Goal: Information Seeking & Learning: Find specific fact

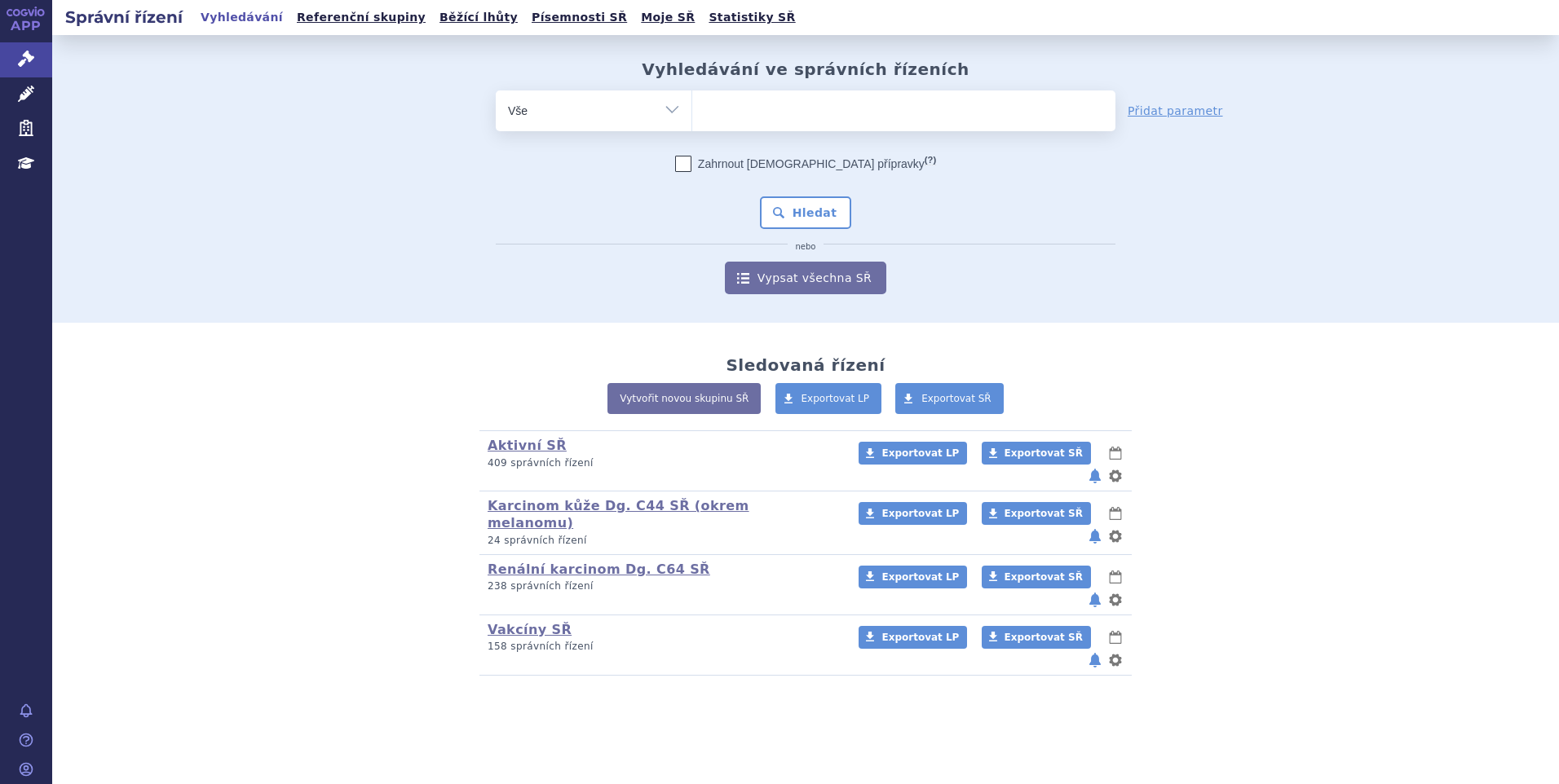
click at [768, 112] on ul at bounding box center [904, 108] width 423 height 34
click at [693, 112] on select at bounding box center [692, 110] width 1 height 41
type input "op"
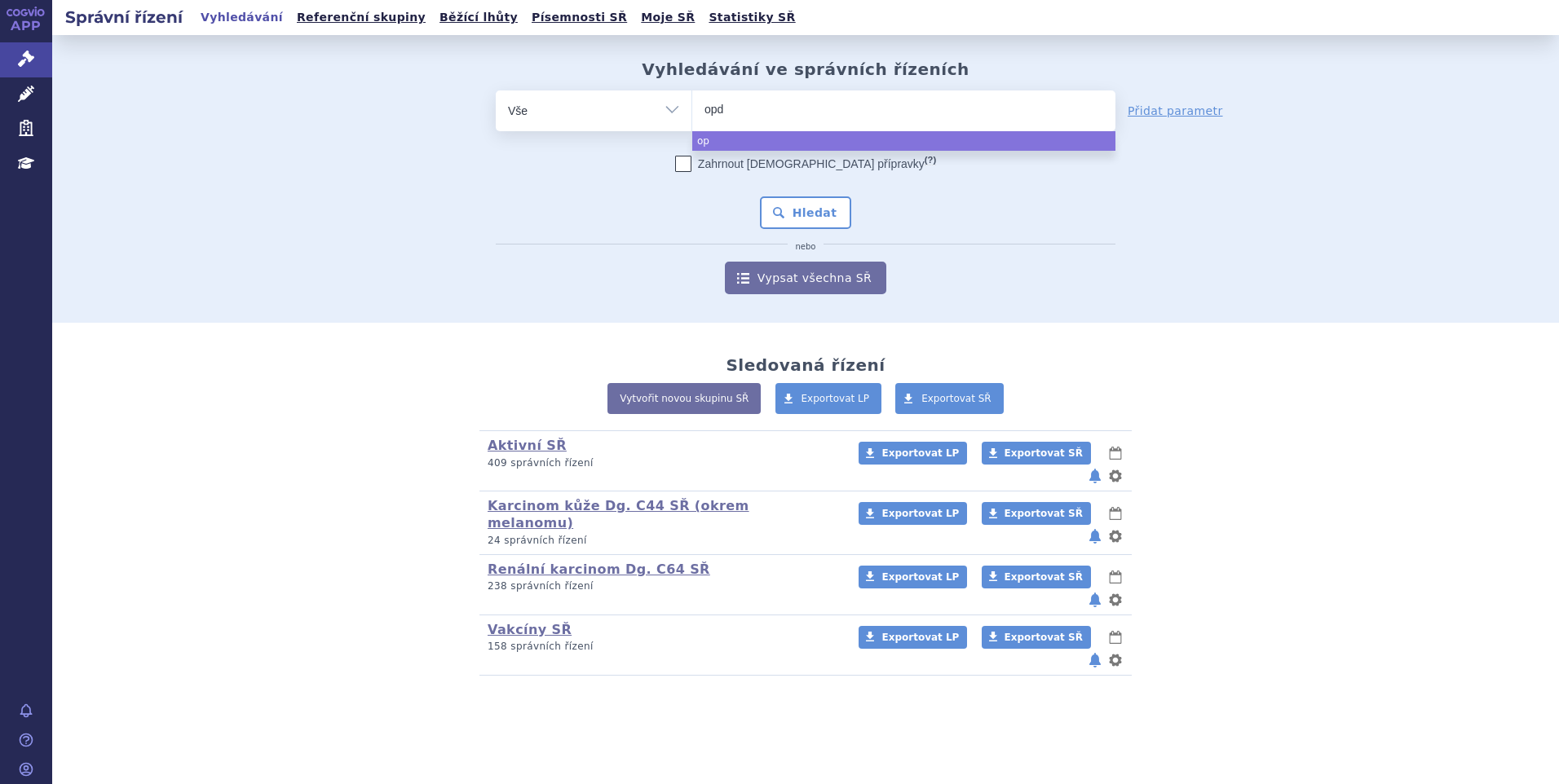
type input "opdi"
type input "opdiv"
type input "opdivo"
select select "opdivo"
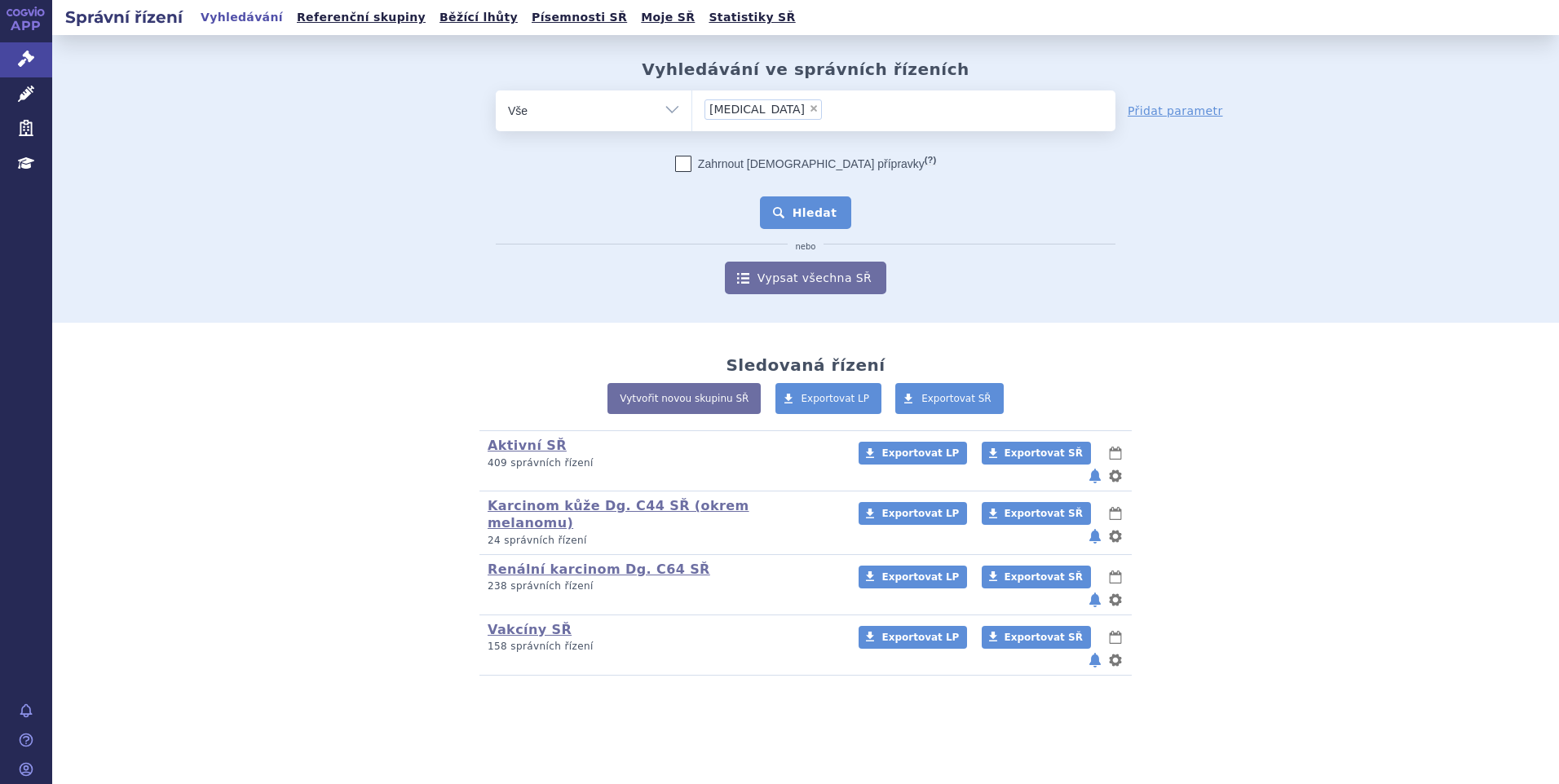
click at [800, 215] on button "Hledat" at bounding box center [806, 213] width 92 height 33
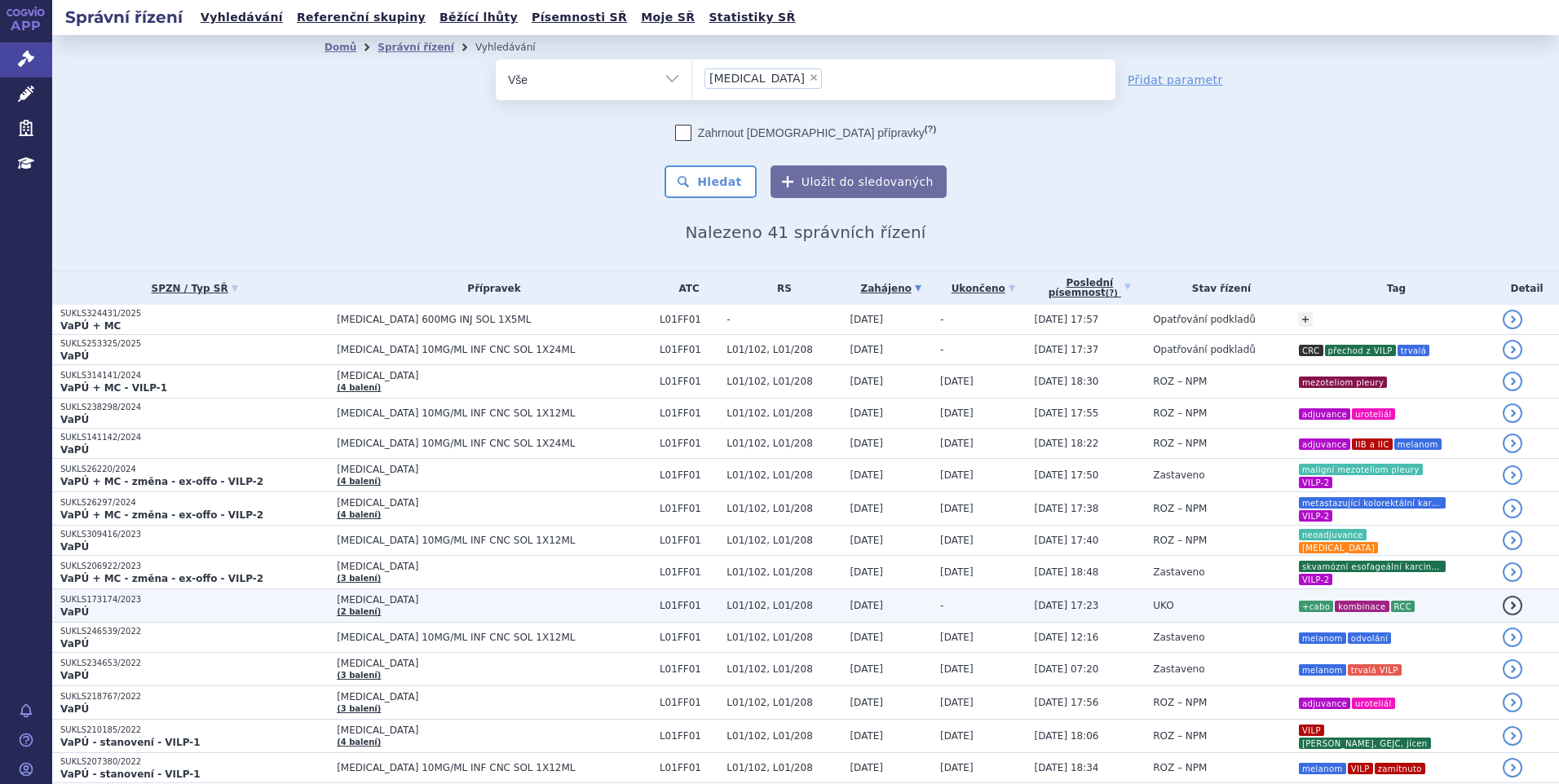
click at [1151, 610] on td "UKO" at bounding box center [1217, 606] width 146 height 33
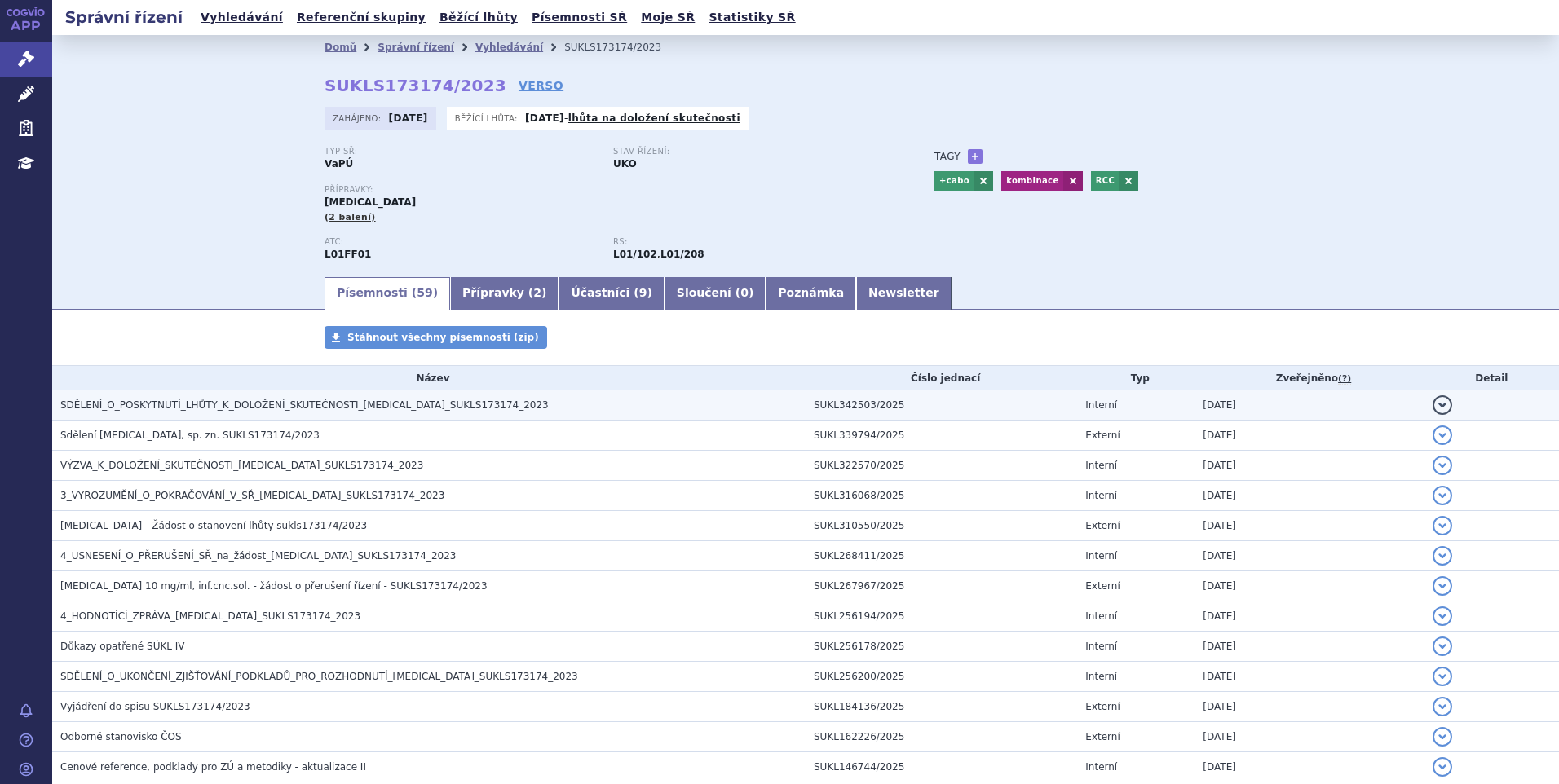
click at [336, 403] on span "SDĚLENÍ_O_POSKYTNUTÍ_LHŮTY_K_DOLOŽENÍ_SKUTEČNOSTI_OPDIVO_SUKLS173174_2023" at bounding box center [304, 405] width 489 height 11
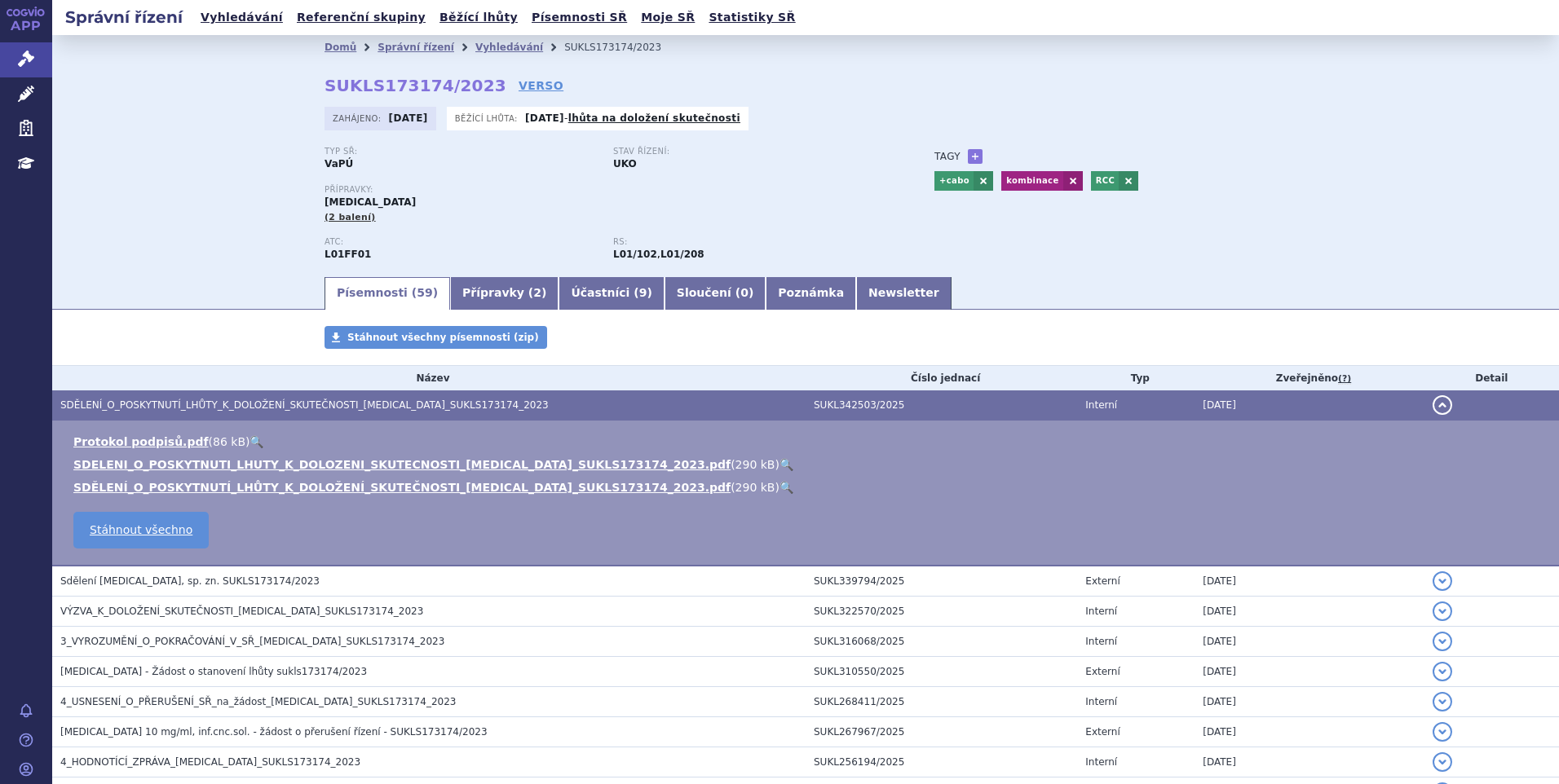
click at [149, 267] on div "Domů Správní řízení Vyhledávání SUKLS173174/2023 SUKLS173174/2023 VERSO Zahájen…" at bounding box center [806, 155] width 1507 height 240
click at [152, 267] on div "Domů Správní řízení Vyhledávání SUKLS173174/2023 SUKLS173174/2023 VERSO Zahájen…" at bounding box center [806, 155] width 1507 height 240
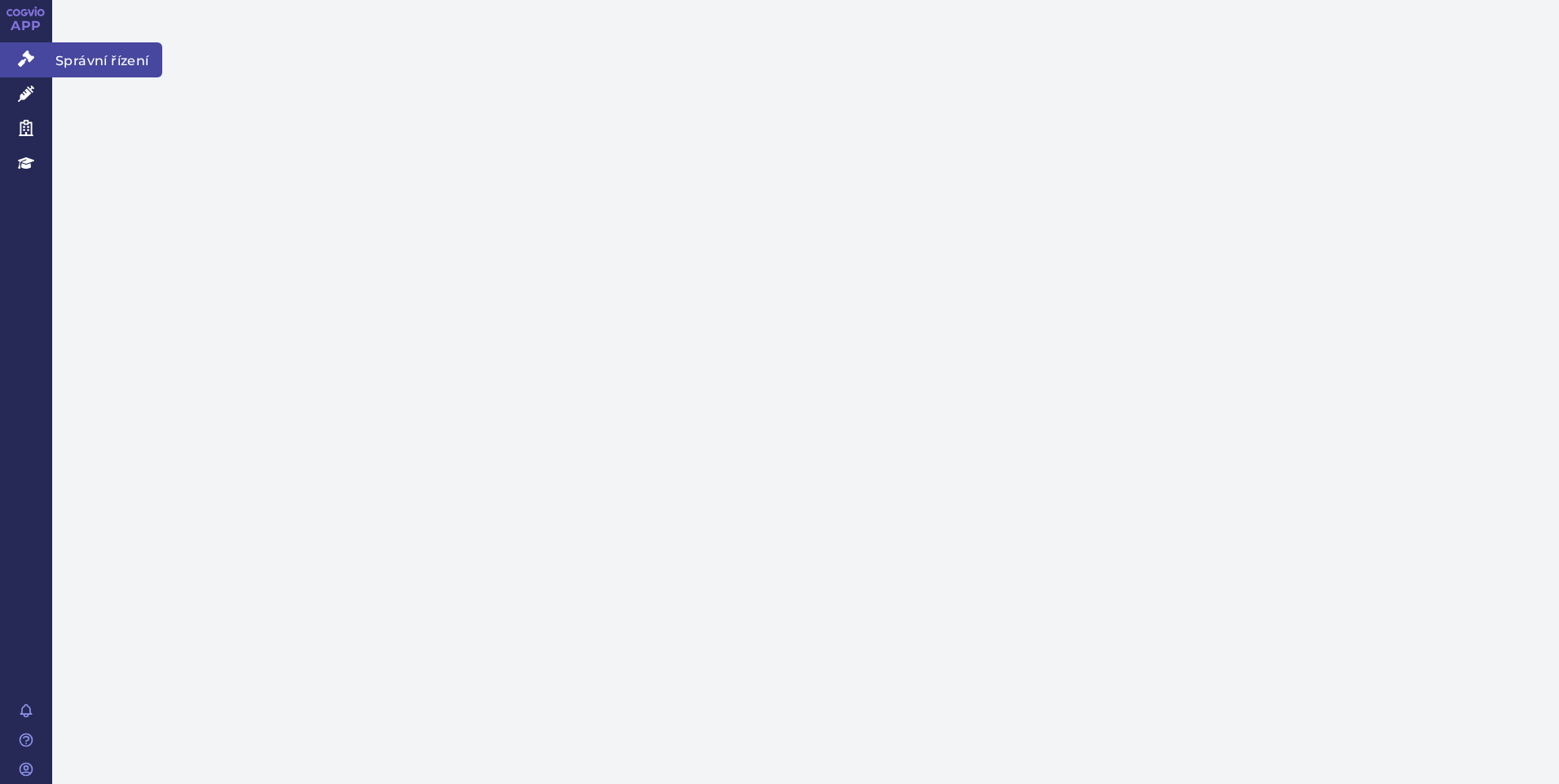
click at [10, 55] on link "Správní řízení" at bounding box center [26, 60] width 52 height 34
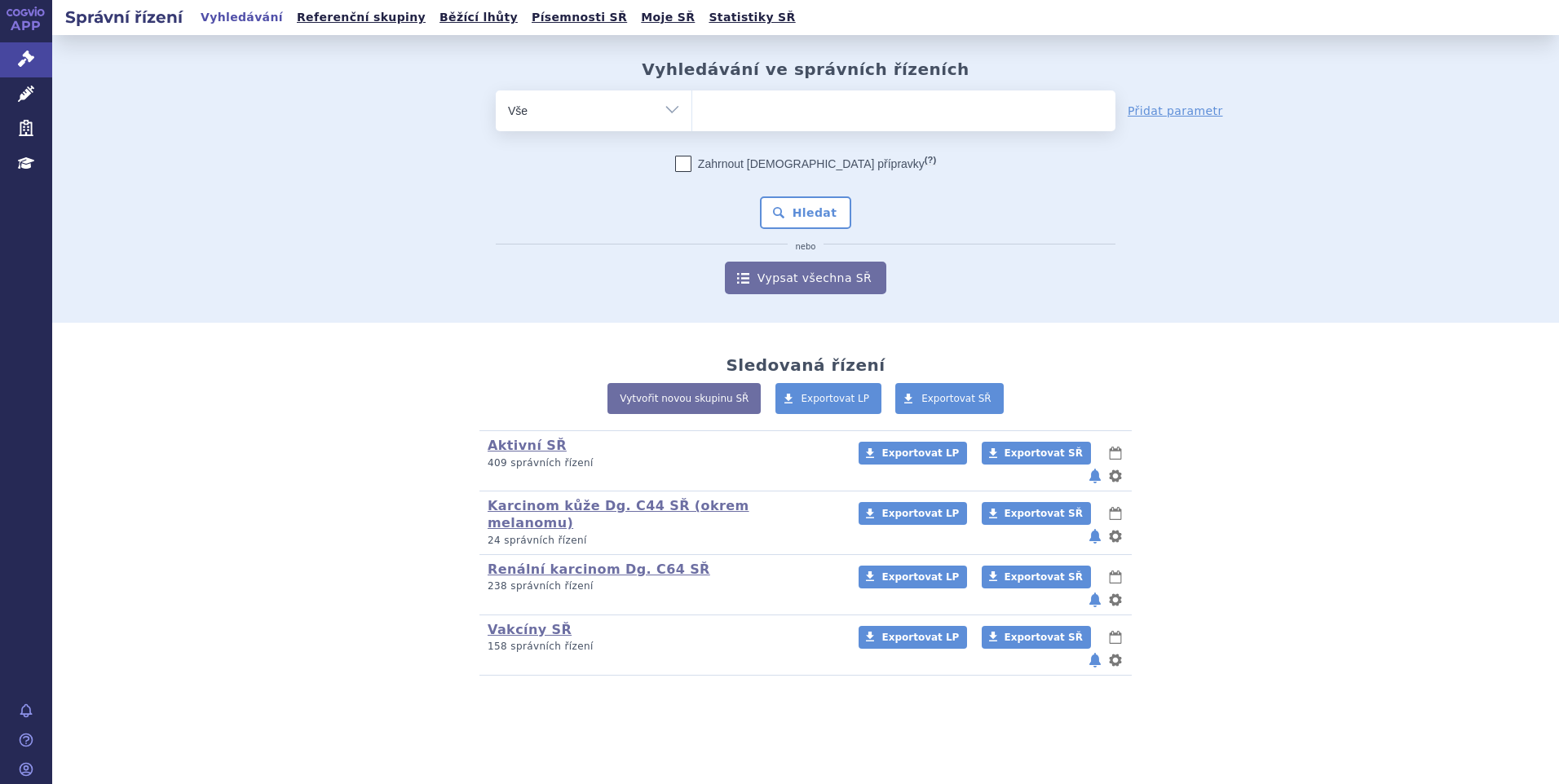
click at [729, 103] on ul at bounding box center [904, 108] width 423 height 34
click at [693, 103] on select at bounding box center [692, 110] width 1 height 41
type input "li"
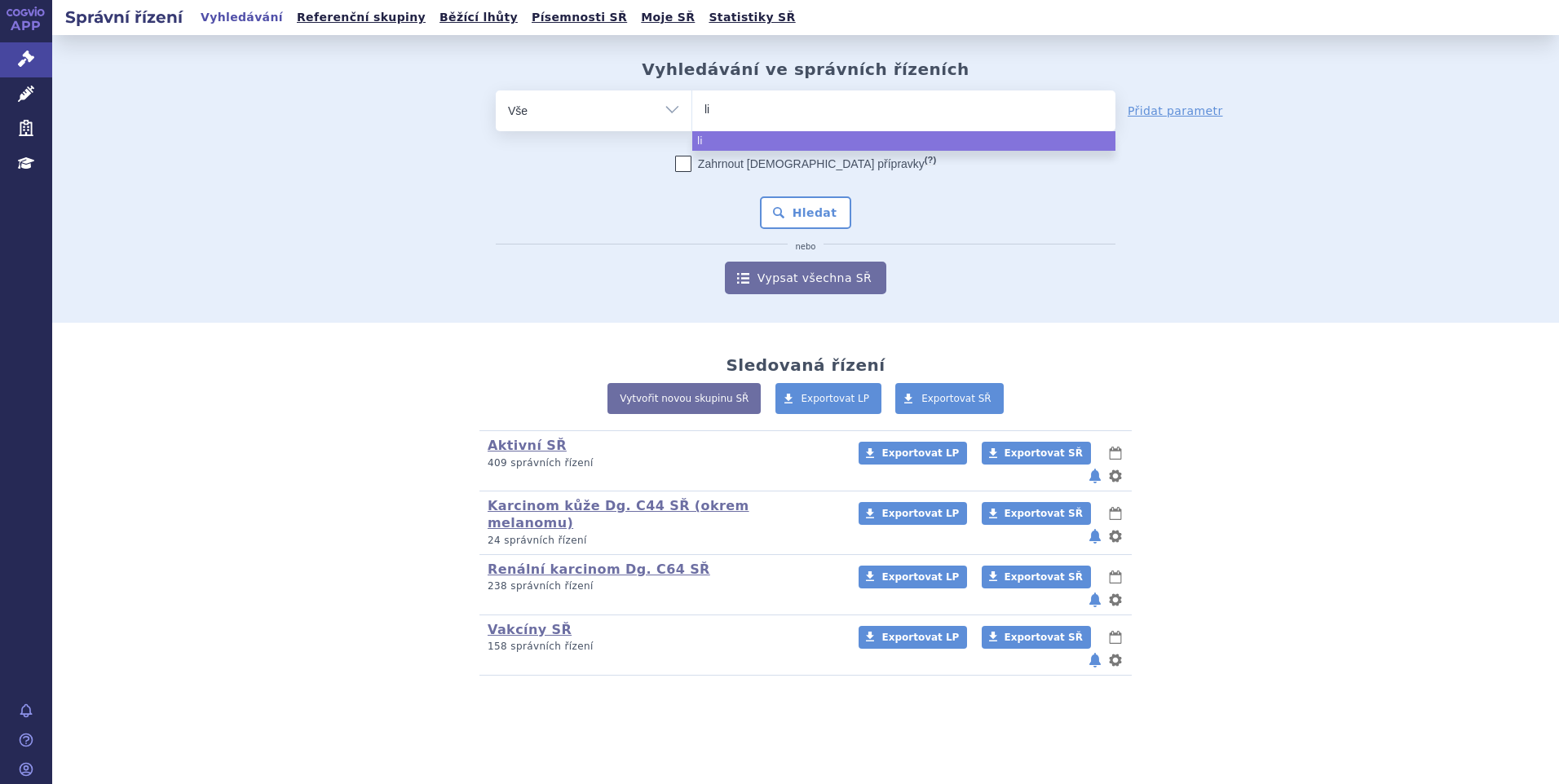
type input "lio"
type input "liox"
select select "liox"
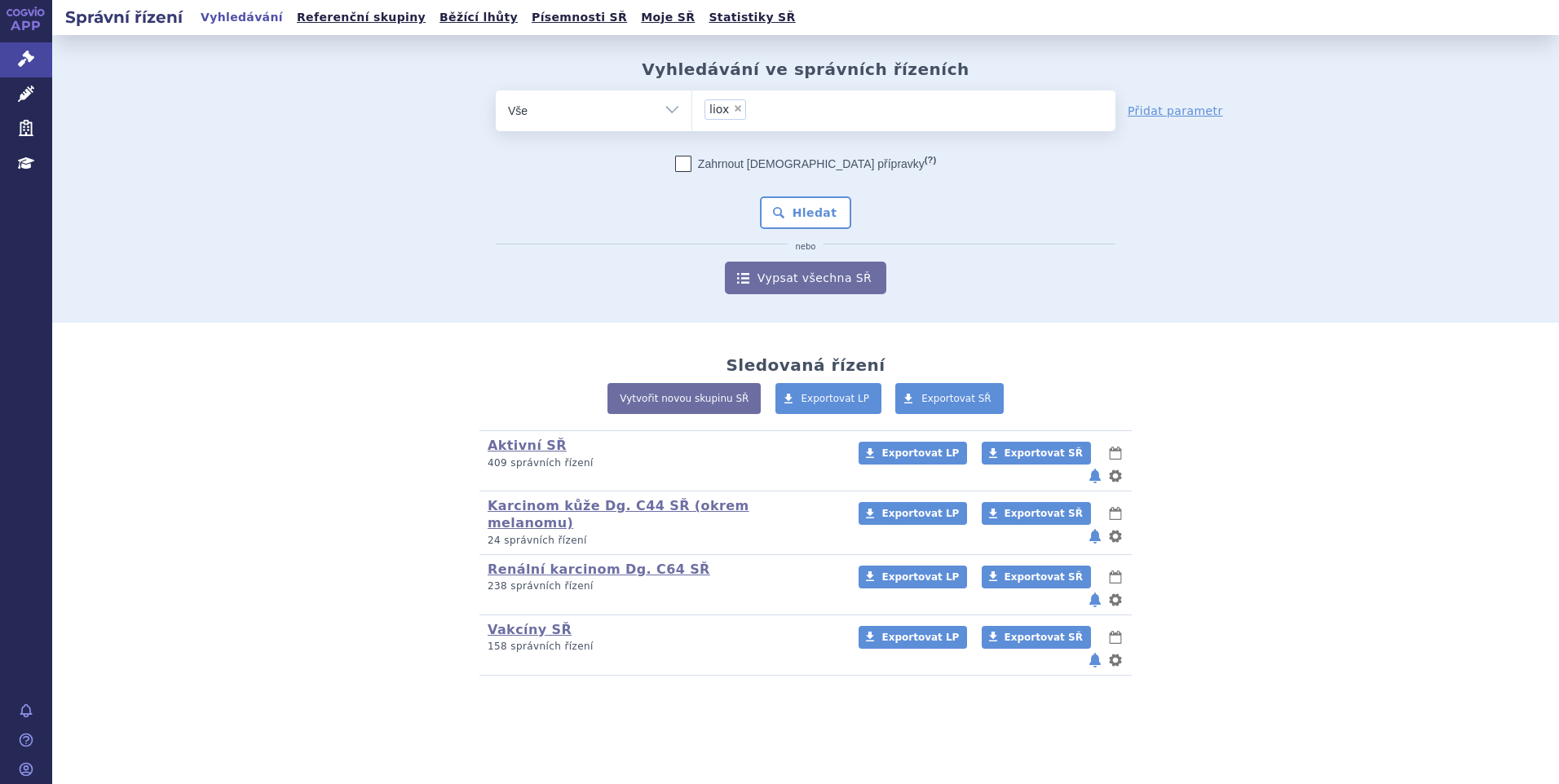
type input "liox"
select select
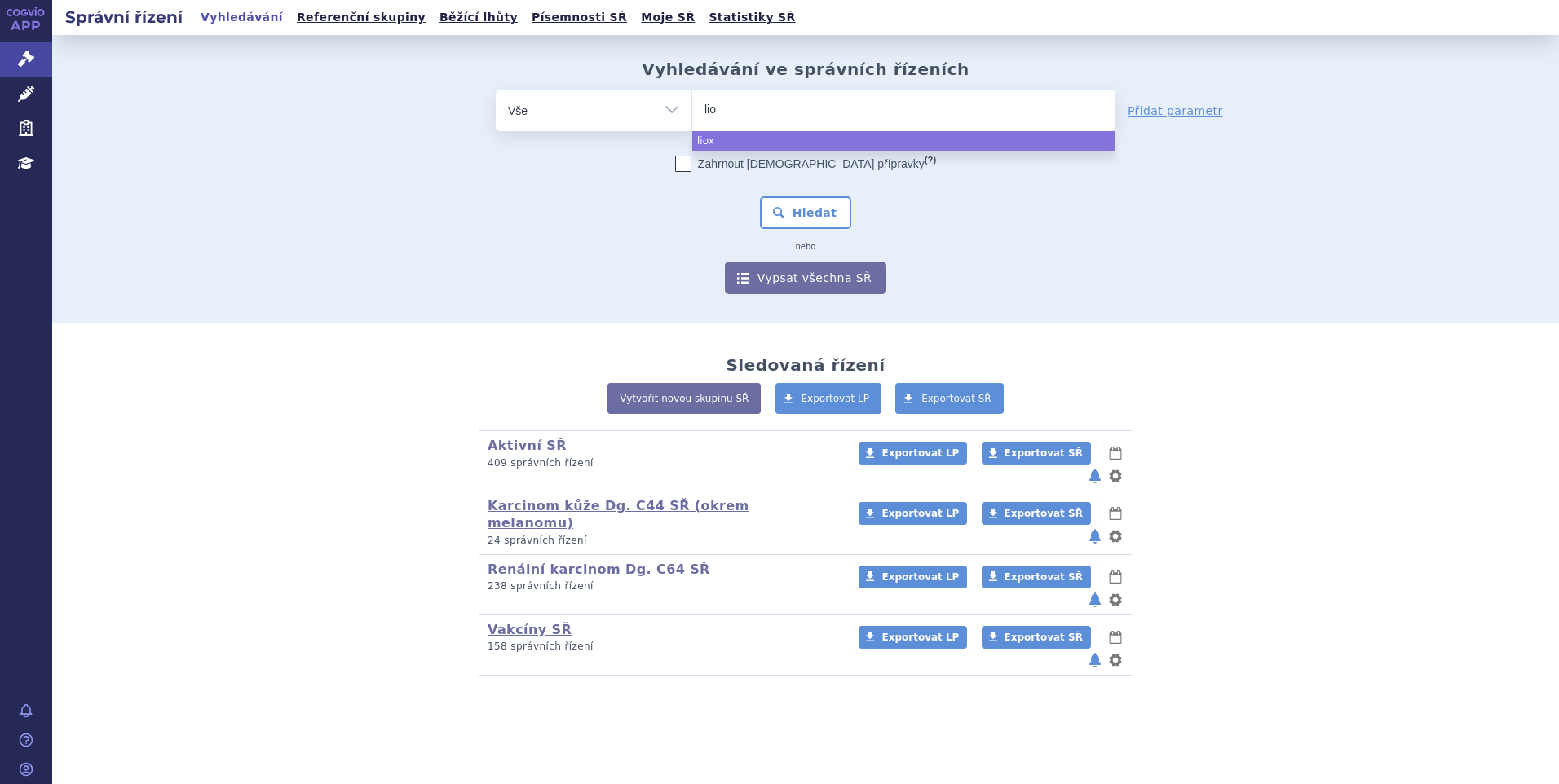
type input "li"
type input "libr"
type input "libro"
type input "librox"
select select "librox"
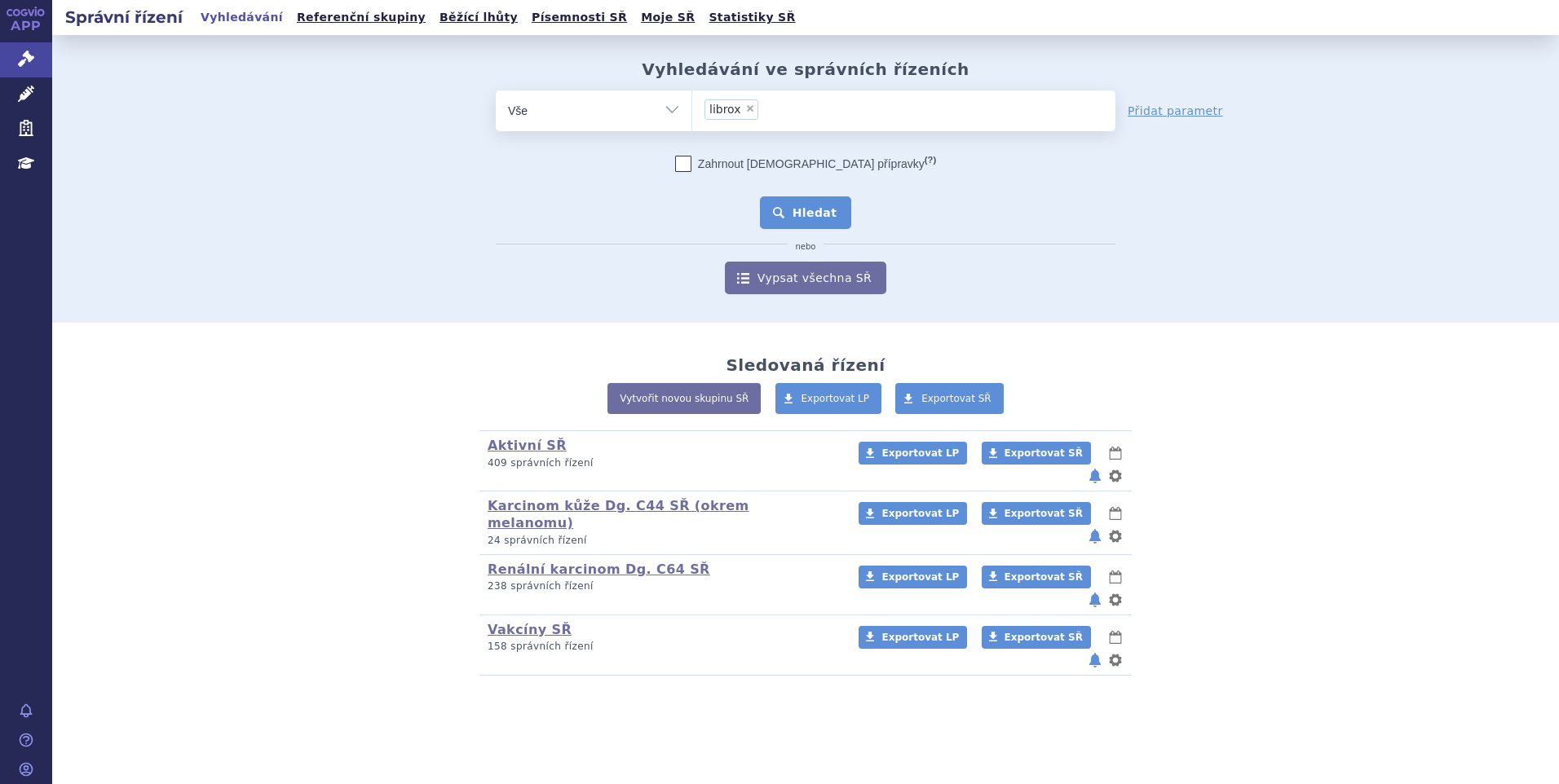
click at [819, 211] on button "Hledat" at bounding box center [806, 213] width 92 height 33
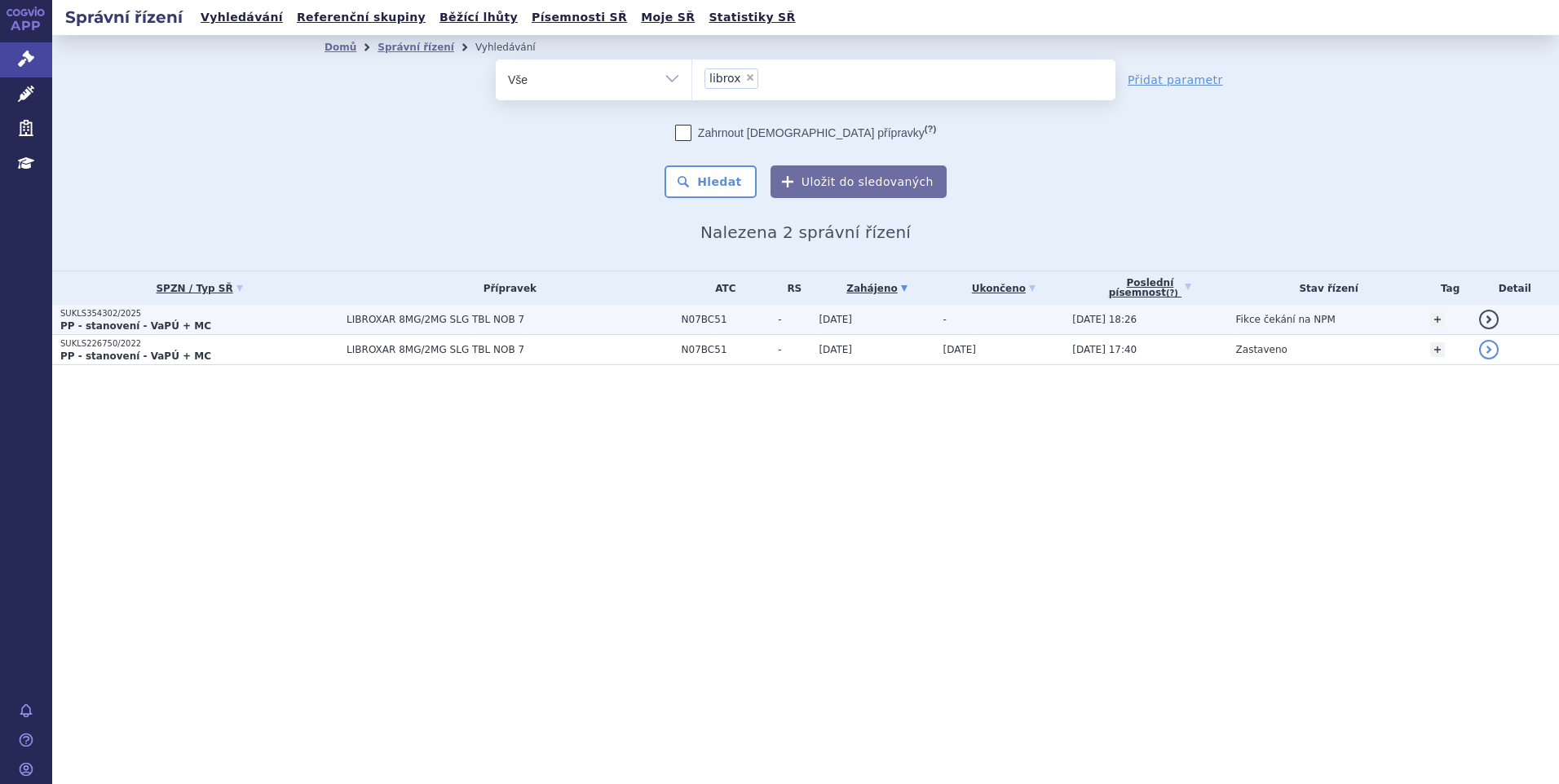
click at [433, 318] on span "LIBROXAR 8MG/2MG SLG TBL NOB 7" at bounding box center [510, 319] width 327 height 11
